Goal: Task Accomplishment & Management: Use online tool/utility

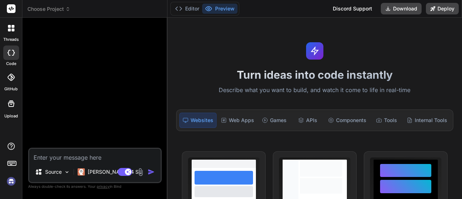
type textarea "x"
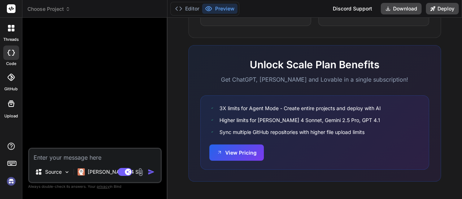
scroll to position [507, 0]
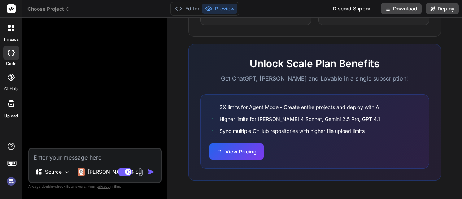
click at [151, 173] on img "button" at bounding box center [151, 171] width 7 height 7
click at [90, 174] on p "[PERSON_NAME] 4 S.." at bounding box center [115, 171] width 54 height 7
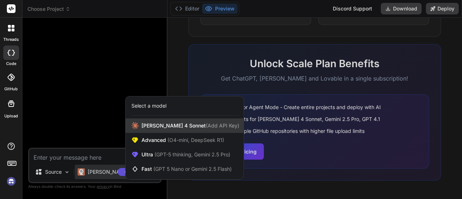
click at [160, 121] on div "Claude 4 Sonnet (Add API Key)" at bounding box center [185, 125] width 118 height 14
type textarea "x"
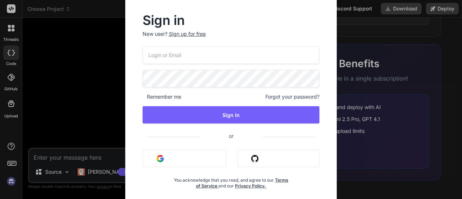
click at [395, 142] on div "Sign in New user? Sign up for free Remember me Forgot your password? Sign In or…" at bounding box center [231, 99] width 462 height 199
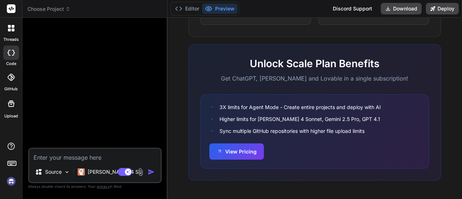
click at [9, 182] on img at bounding box center [11, 181] width 12 height 12
